Goal: Transaction & Acquisition: Obtain resource

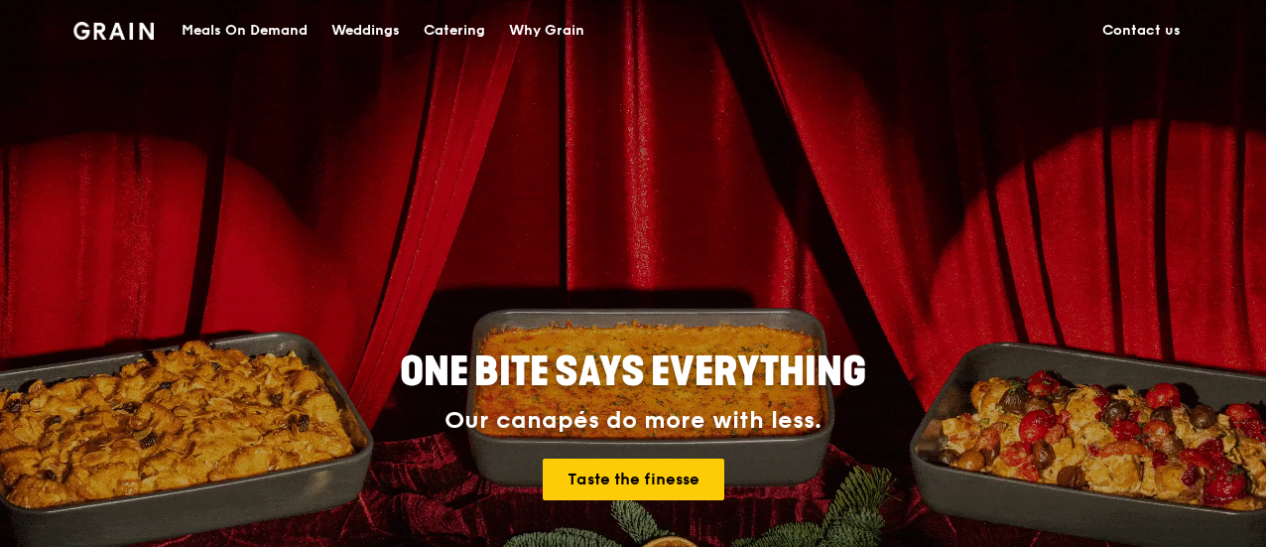
click at [446, 26] on div "Catering" at bounding box center [455, 31] width 62 height 60
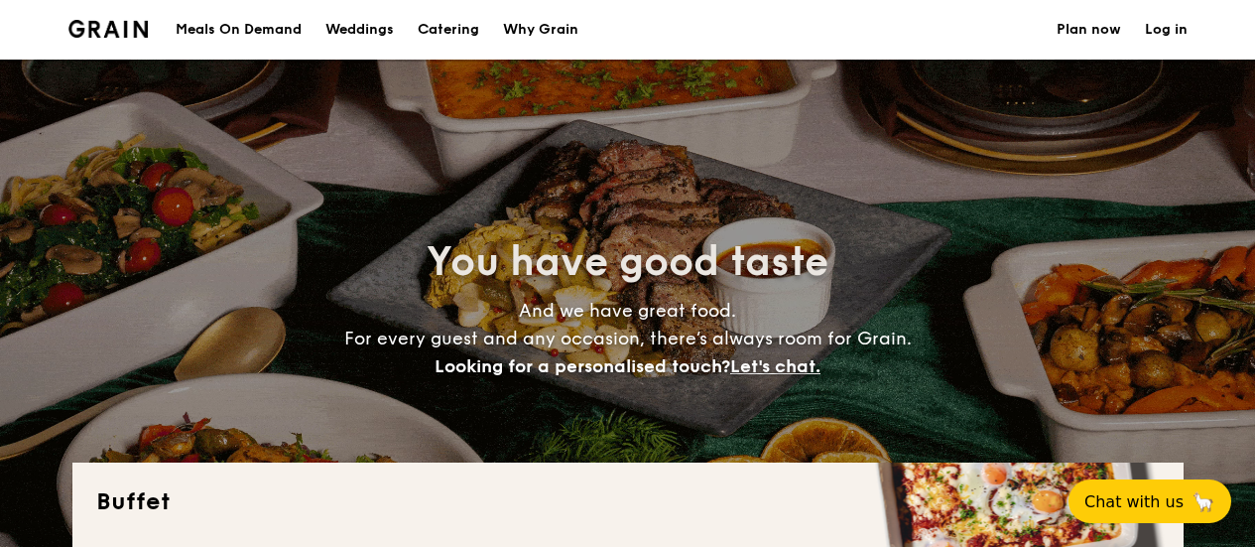
select select
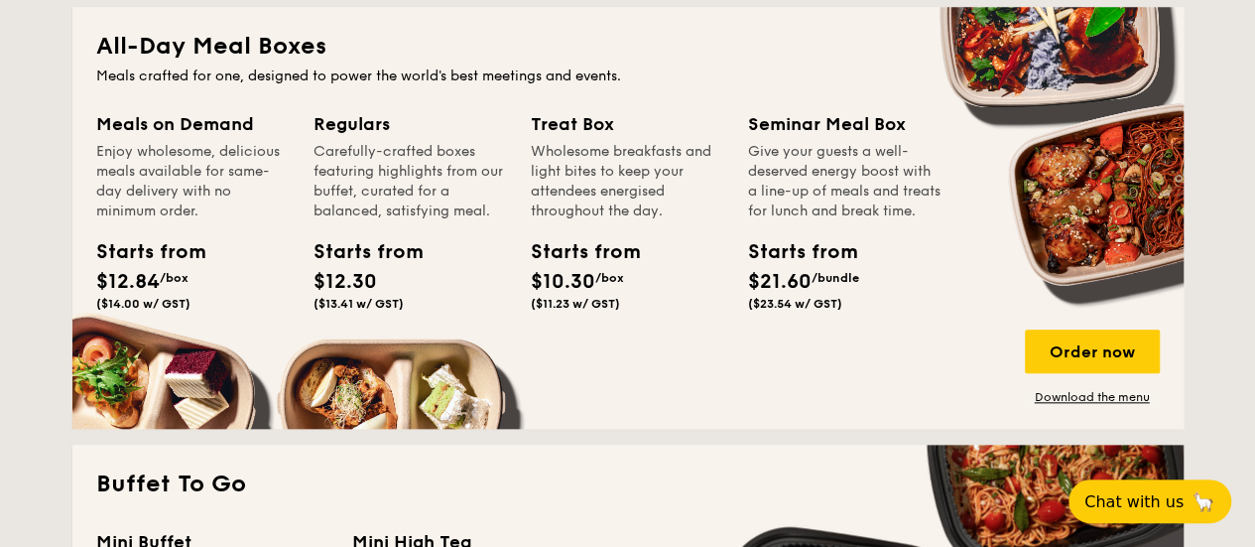
scroll to position [1290, 0]
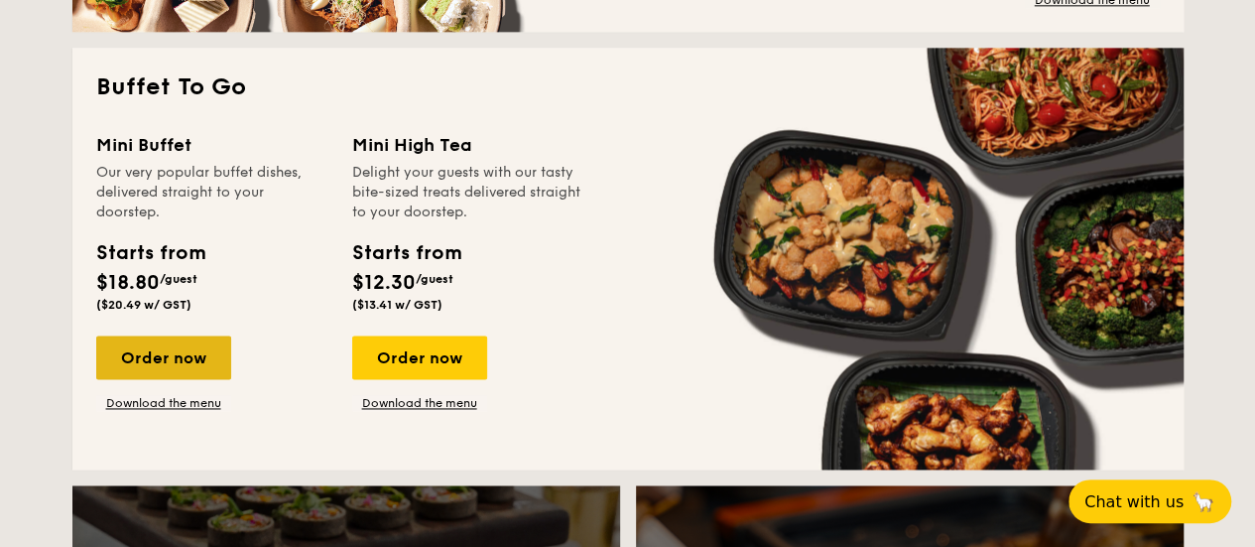
click at [183, 349] on div "Order now" at bounding box center [163, 357] width 135 height 44
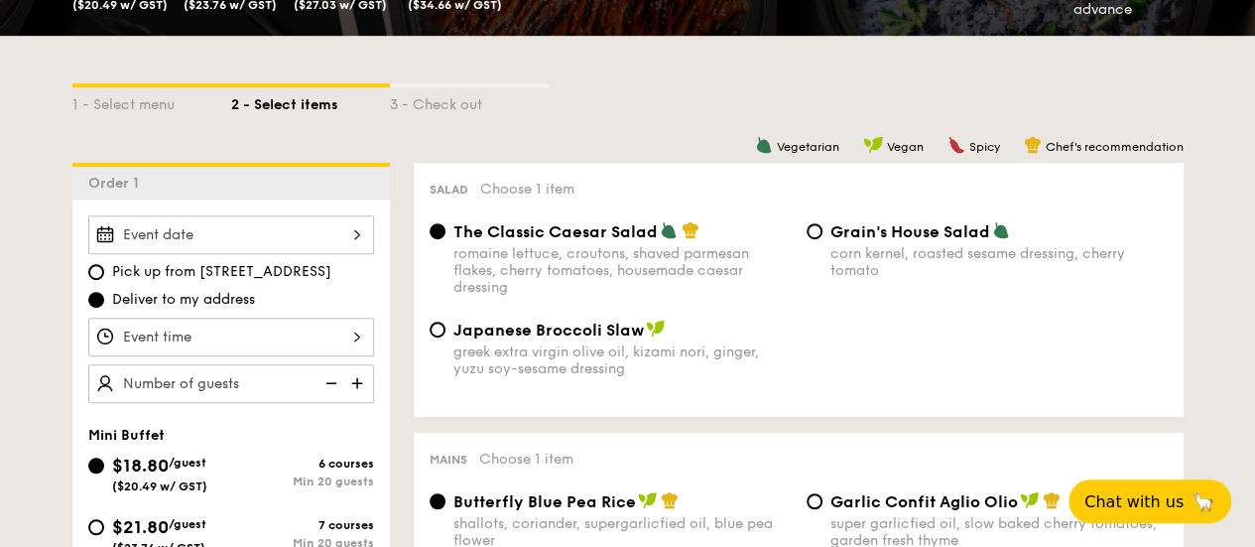
scroll to position [472, 0]
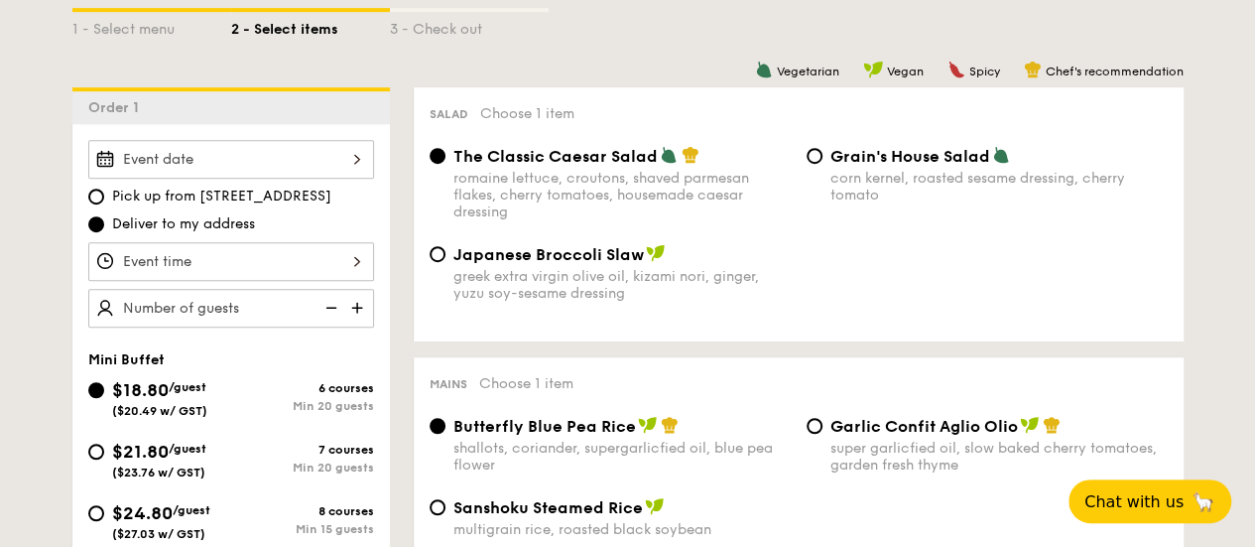
select select
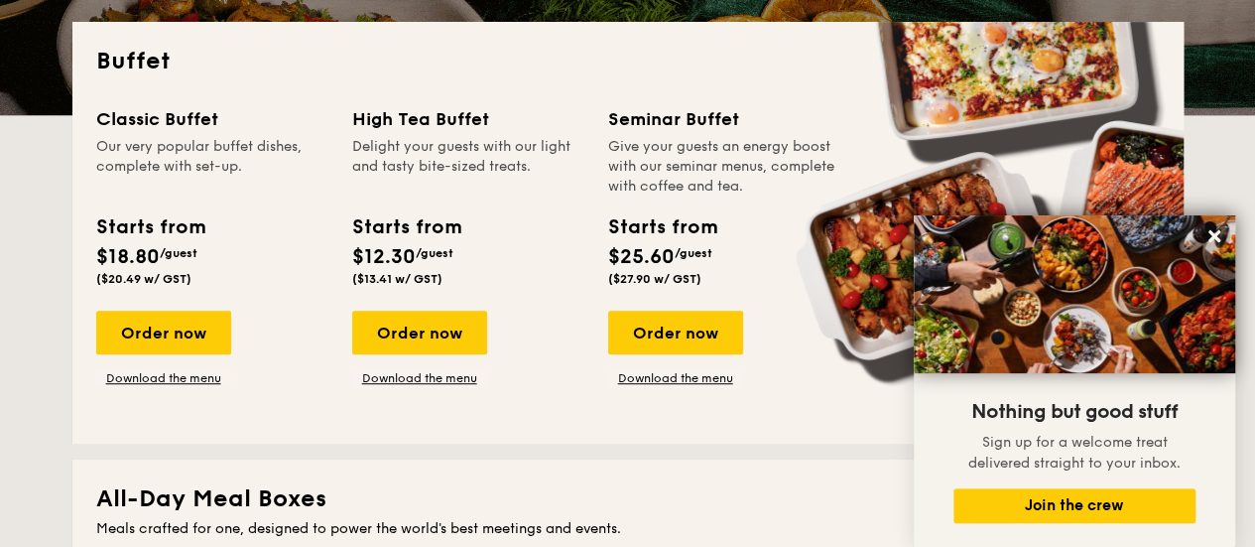
scroll to position [341, 0]
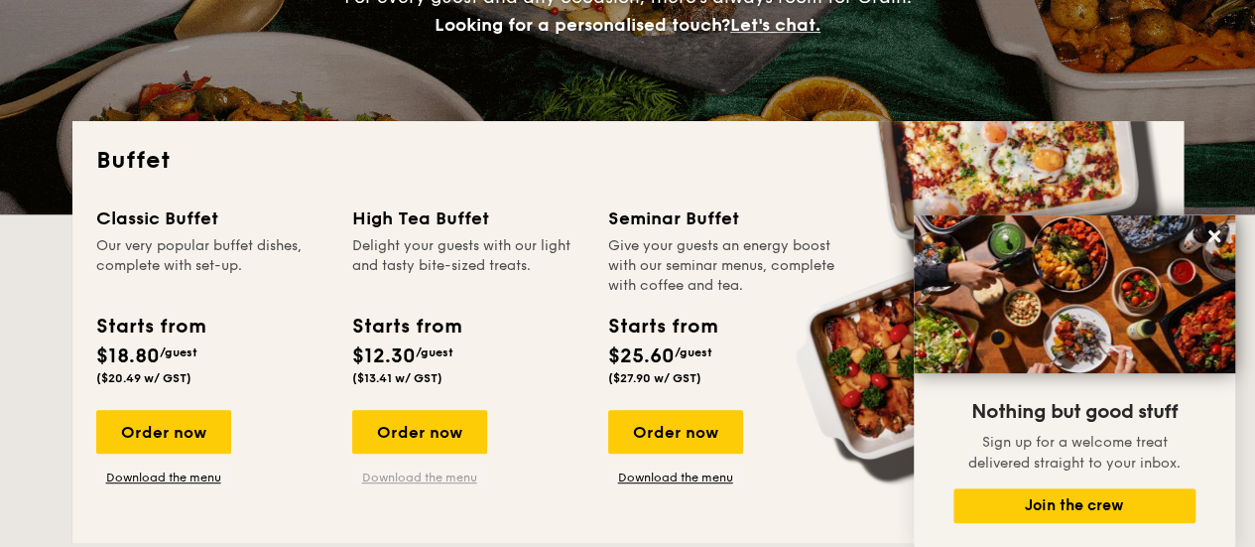
click at [399, 478] on link "Download the menu" at bounding box center [419, 477] width 135 height 16
